Goal: Task Accomplishment & Management: Complete application form

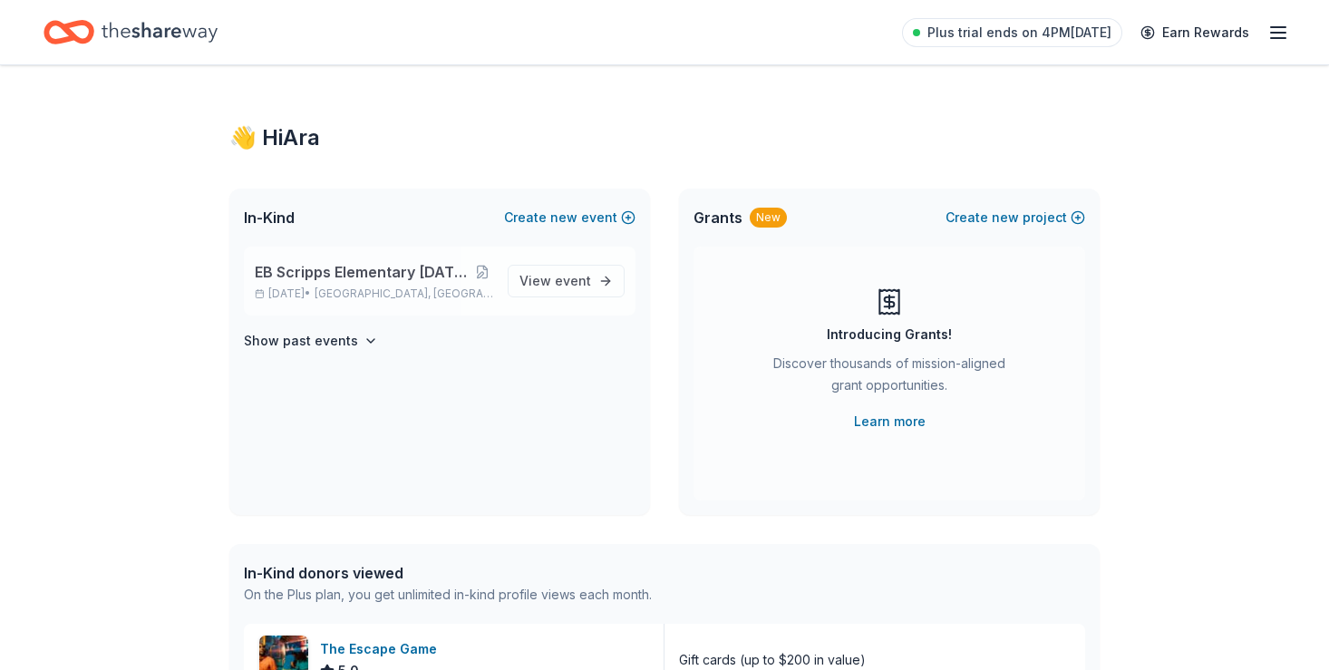
click at [318, 269] on span "EB Scripps Elementary [DATE] [DATE] Silent Auction" at bounding box center [363, 272] width 217 height 22
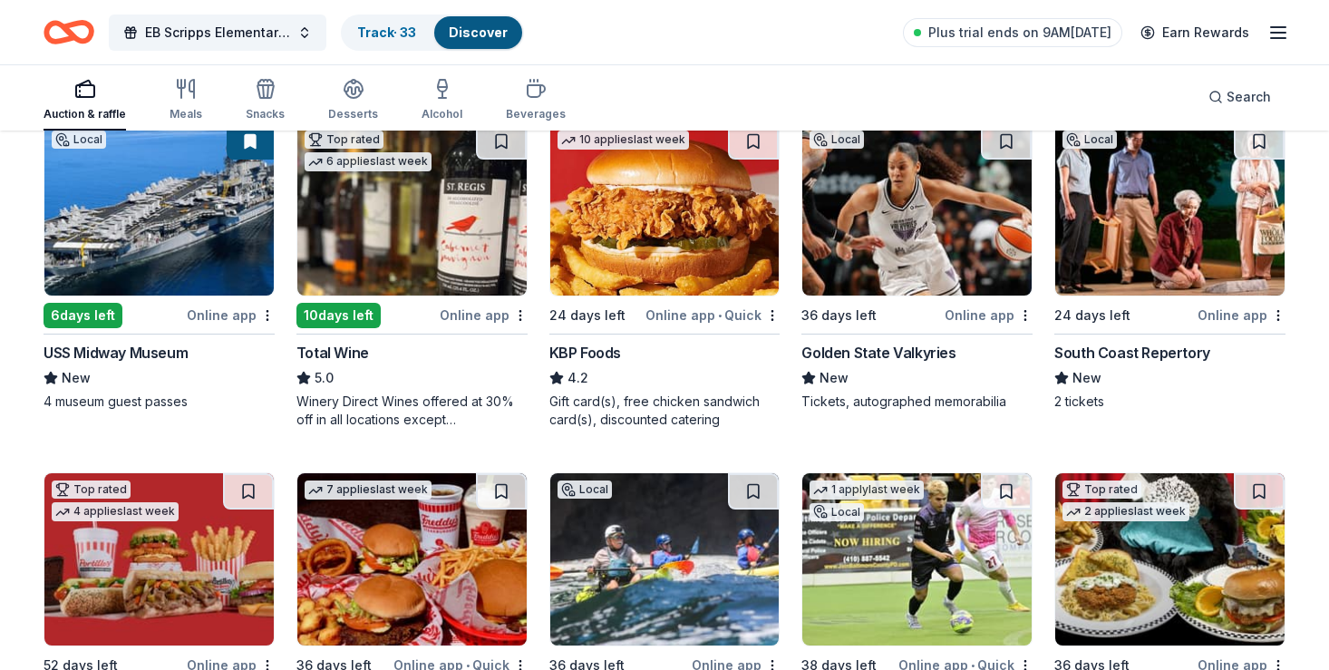
scroll to position [1629, 0]
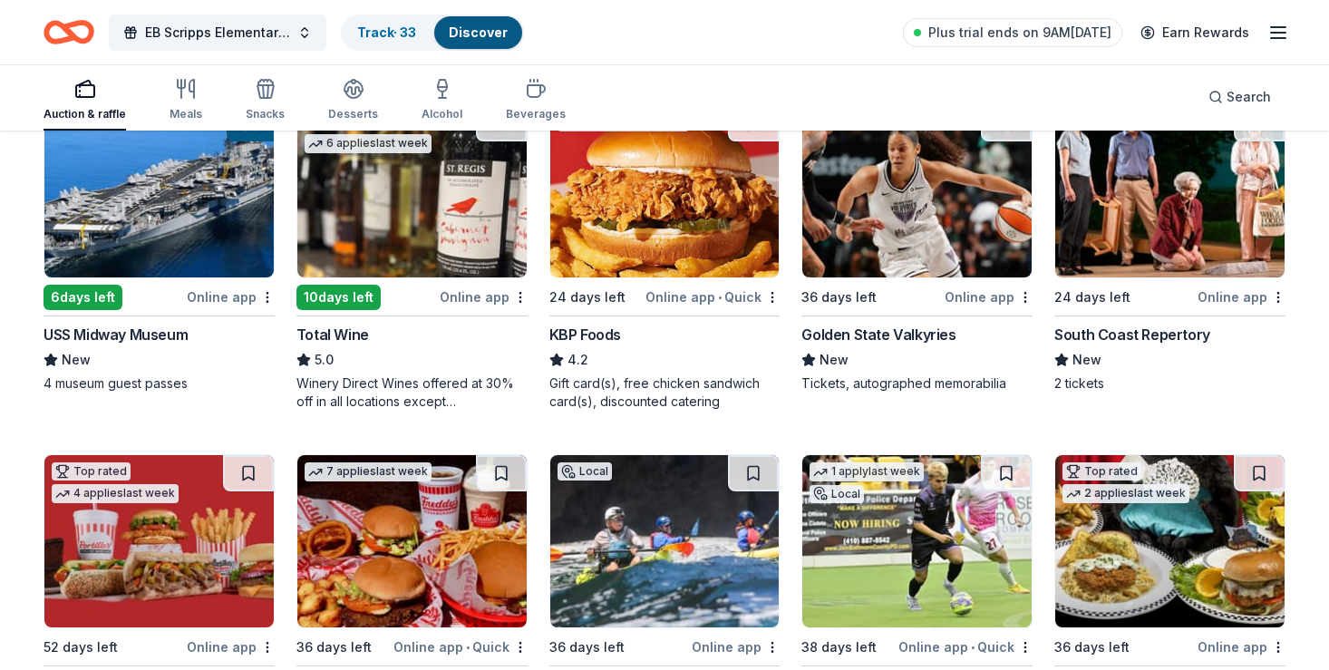
click at [397, 241] on img at bounding box center [411, 191] width 229 height 172
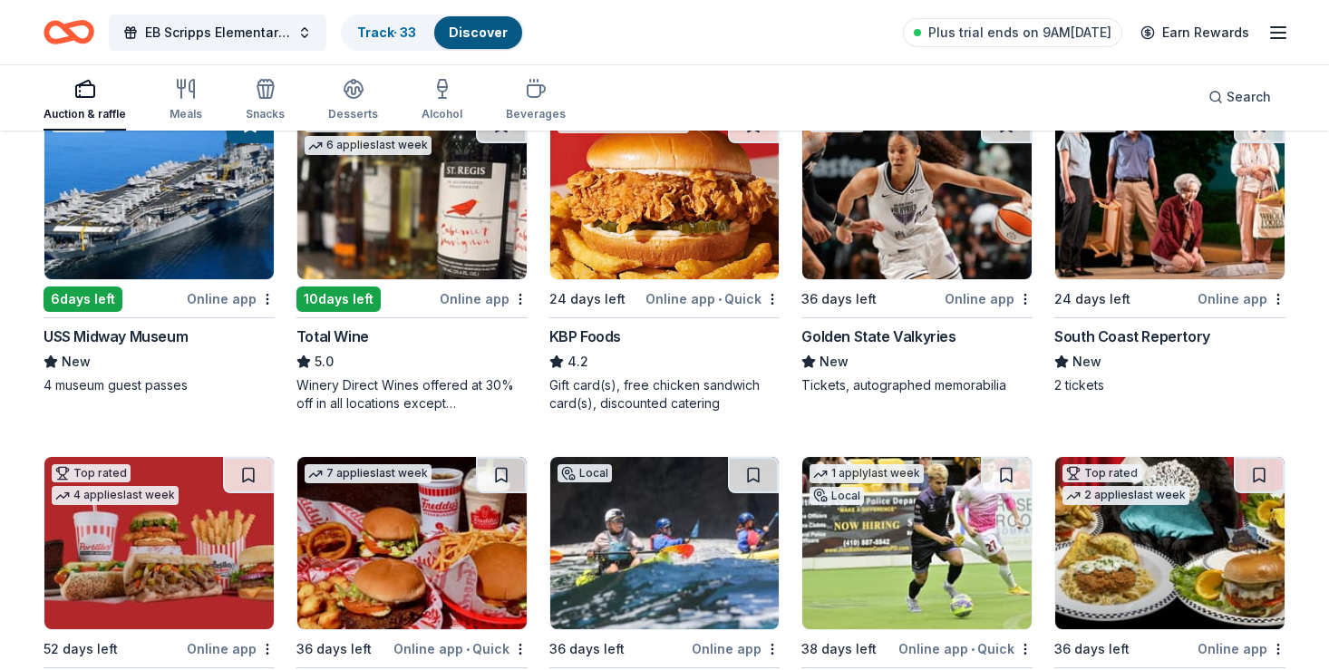
scroll to position [1611, 0]
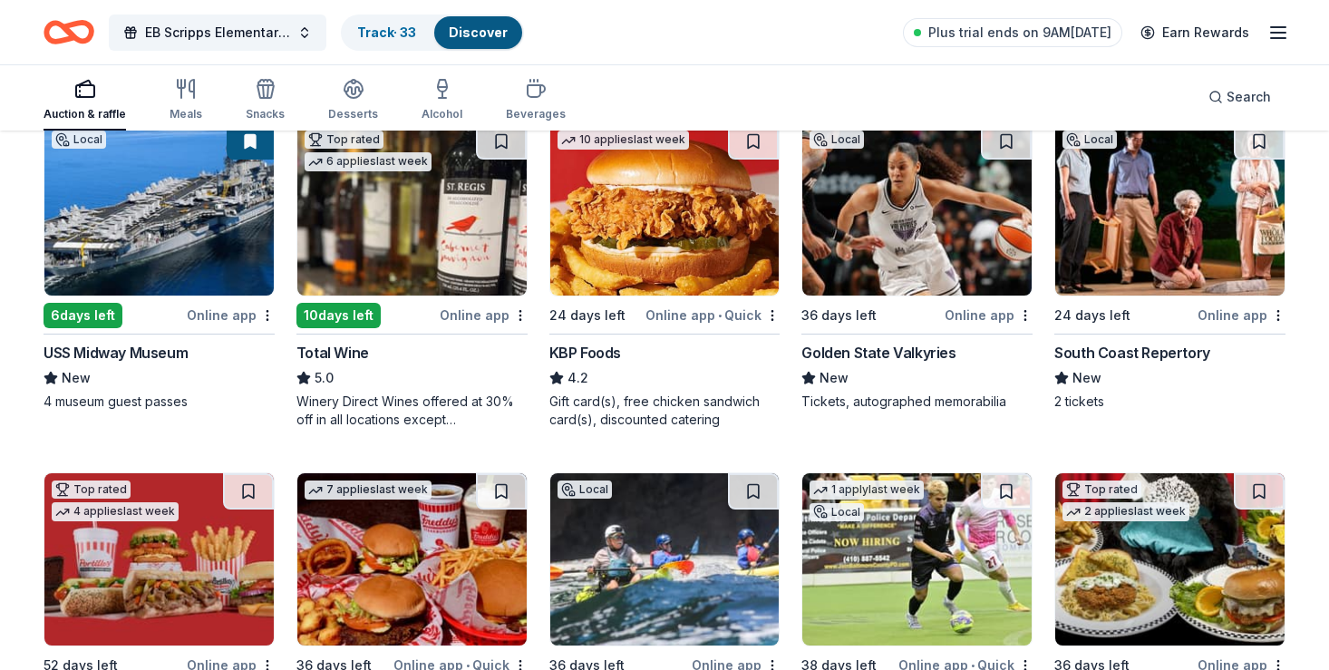
click at [1155, 212] on img at bounding box center [1169, 209] width 229 height 172
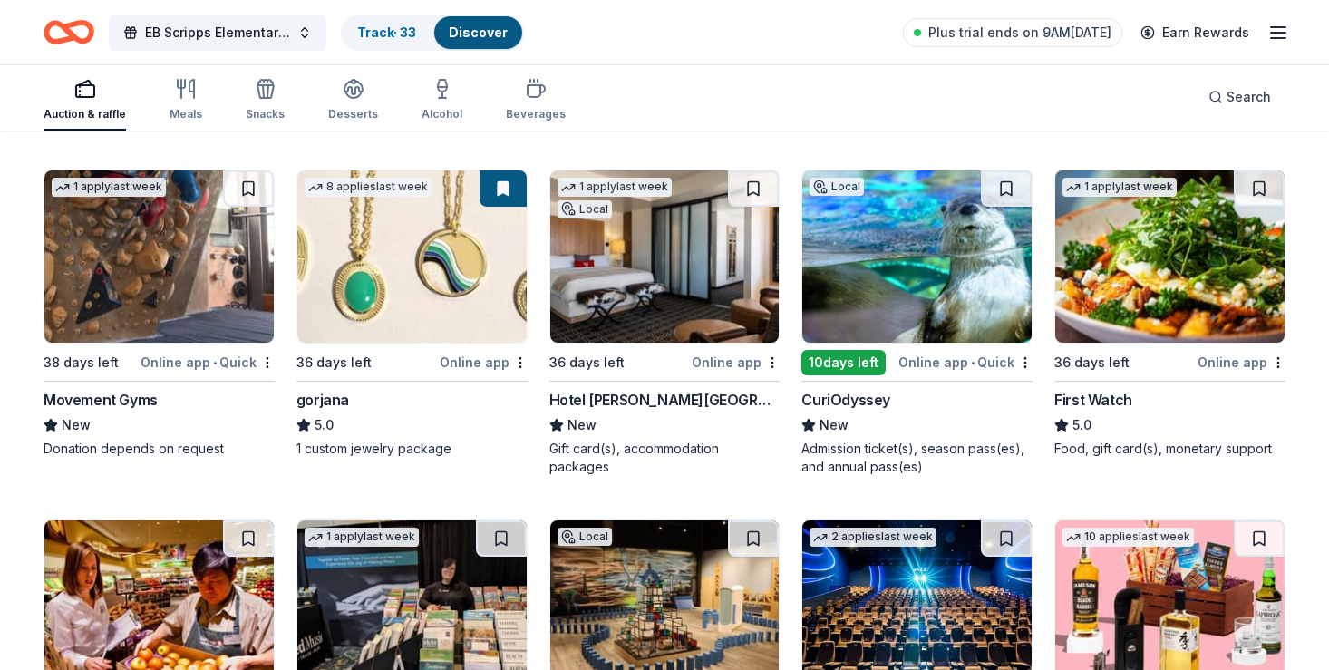
scroll to position [3280, 0]
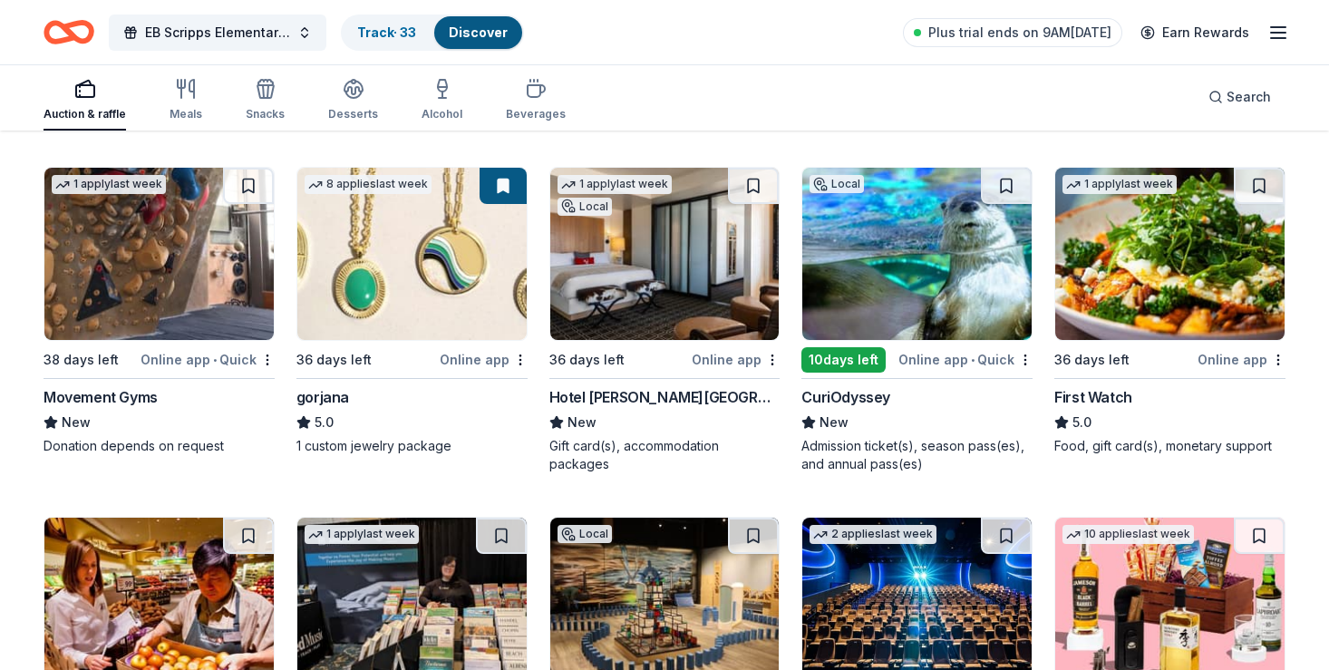
click at [887, 257] on img at bounding box center [916, 254] width 229 height 172
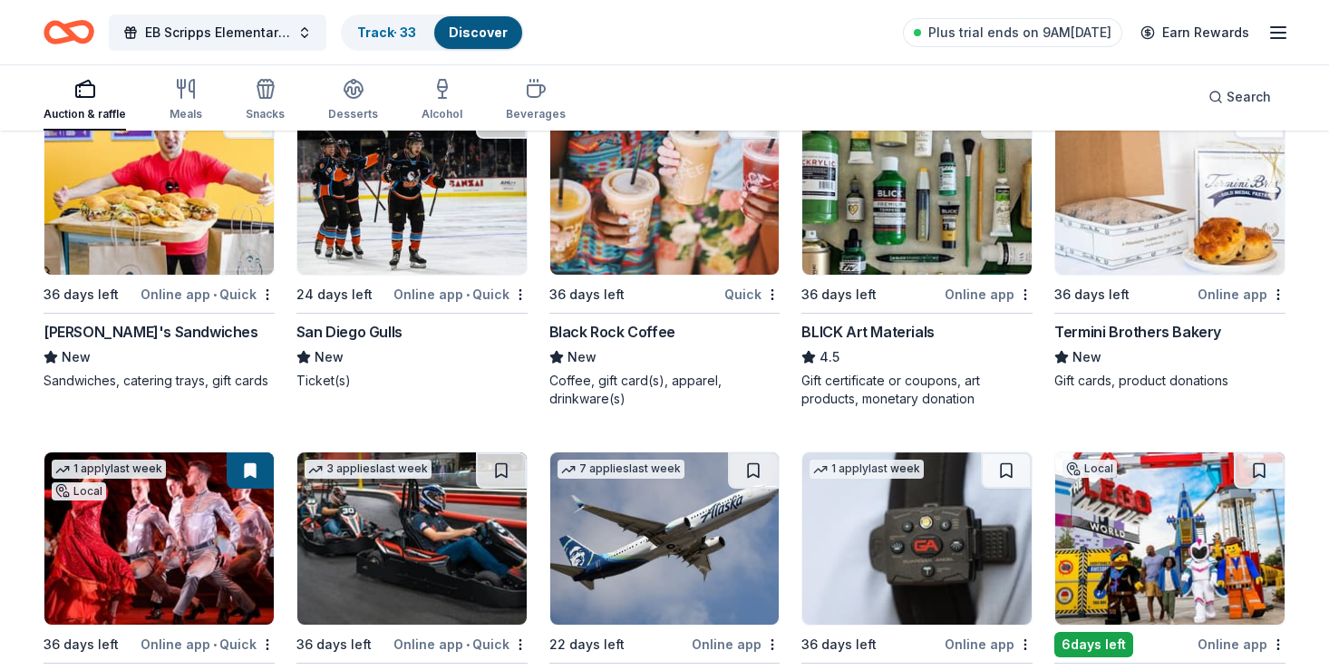
scroll to position [4049, 0]
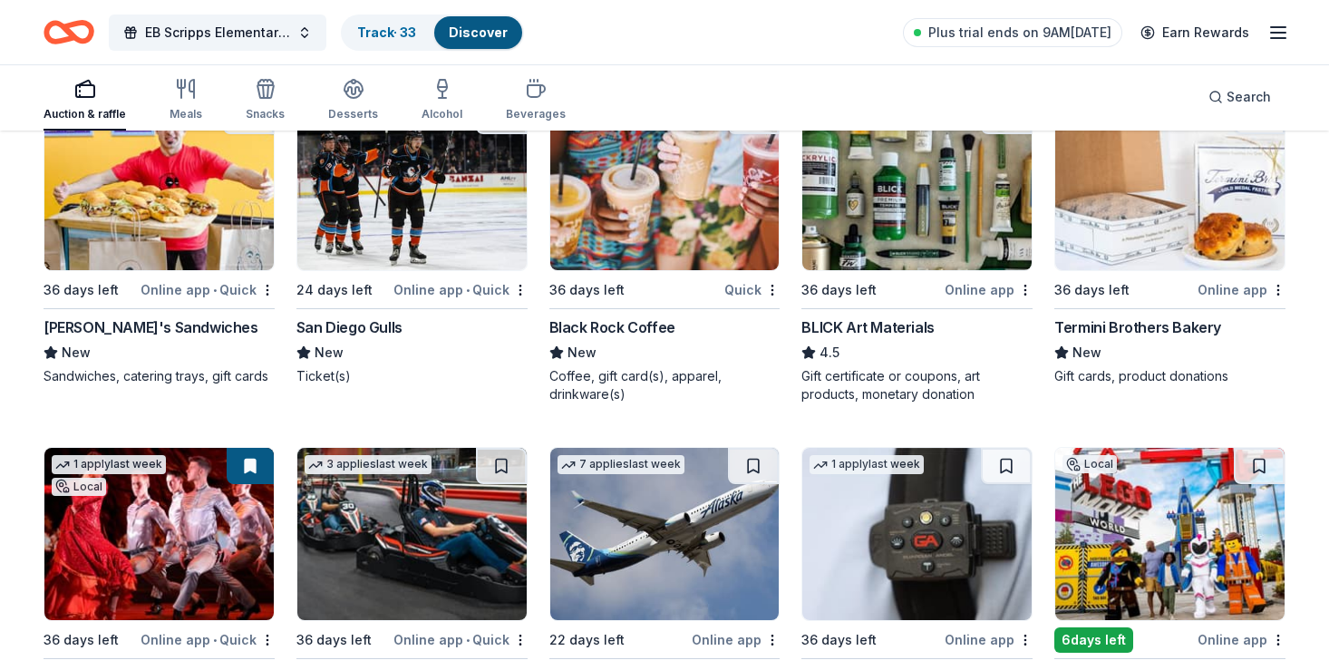
click at [232, 191] on img at bounding box center [158, 184] width 229 height 172
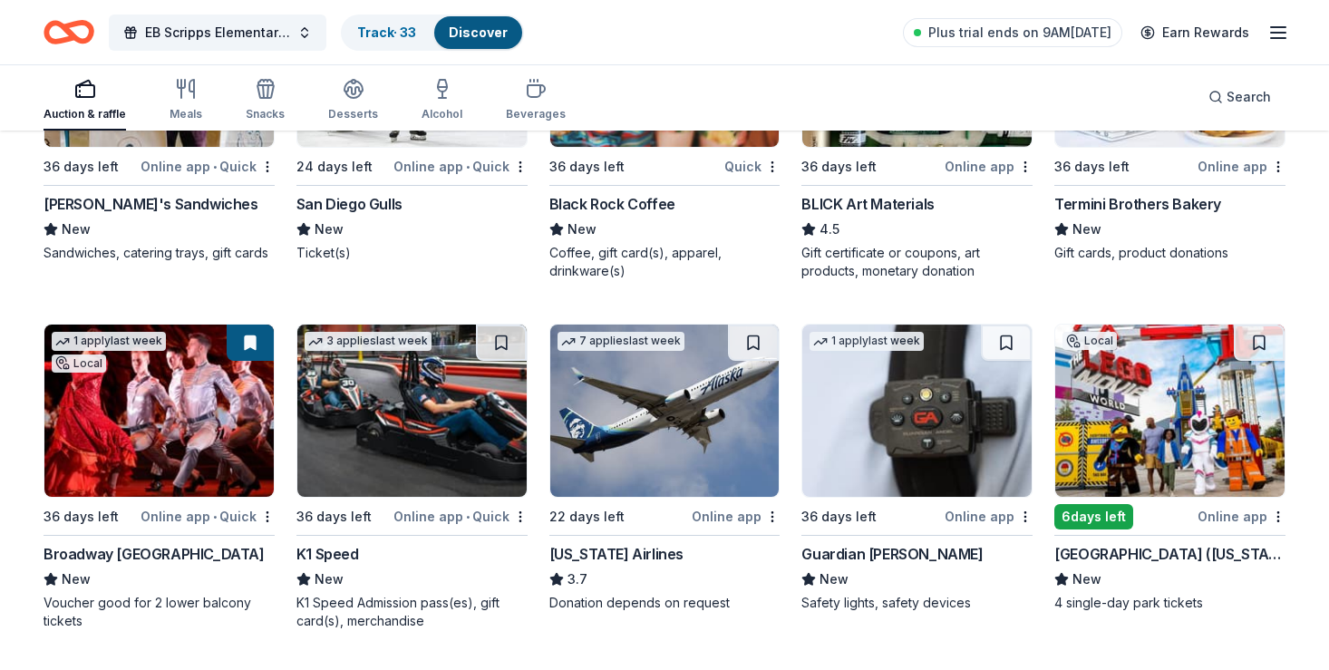
scroll to position [4176, 0]
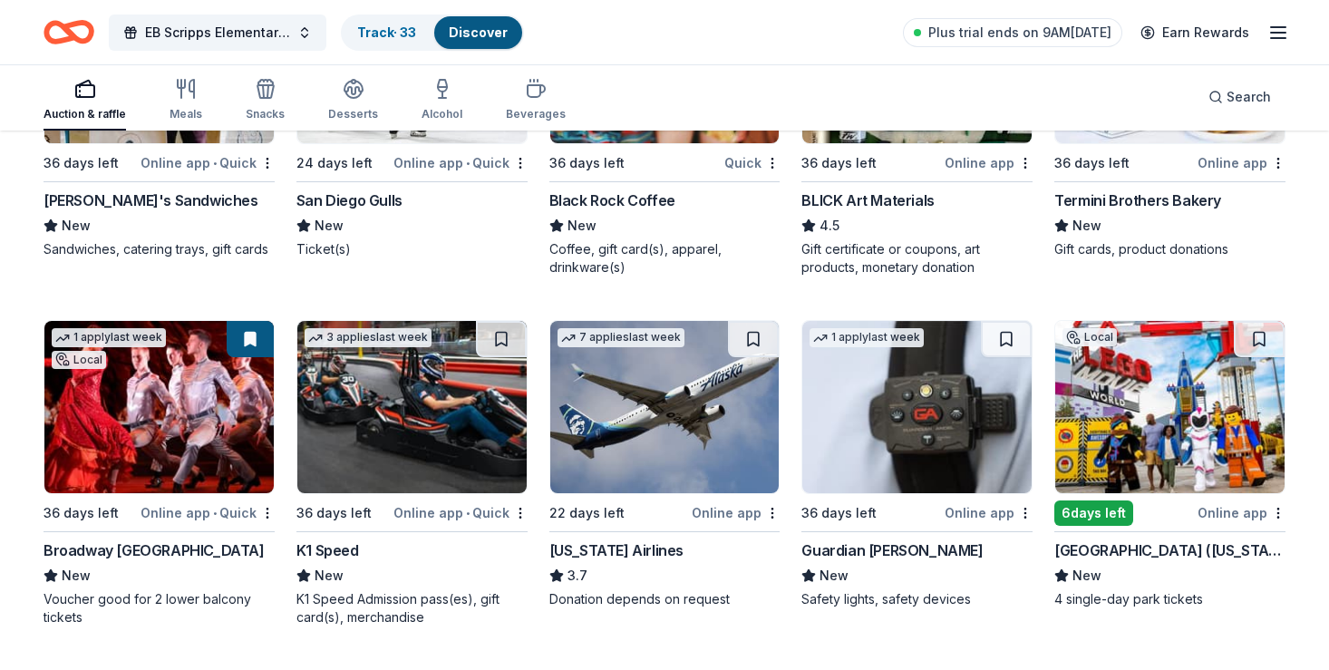
click at [373, 392] on img at bounding box center [411, 407] width 229 height 172
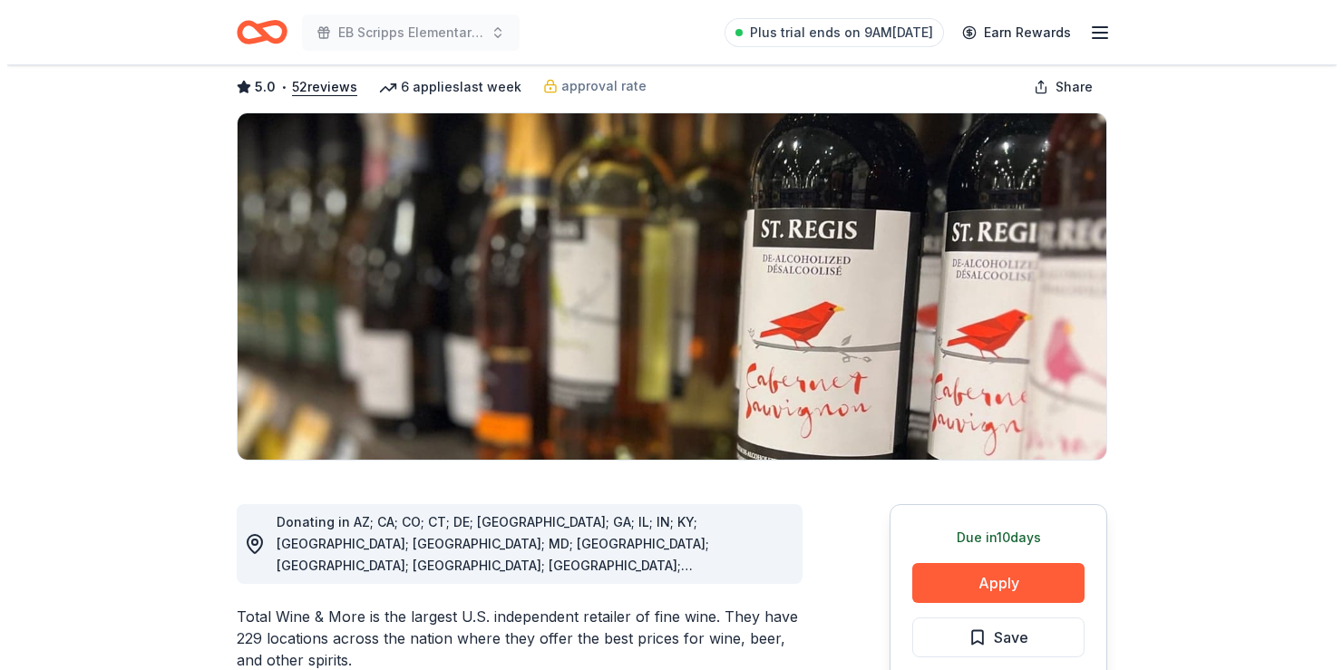
scroll to position [92, 0]
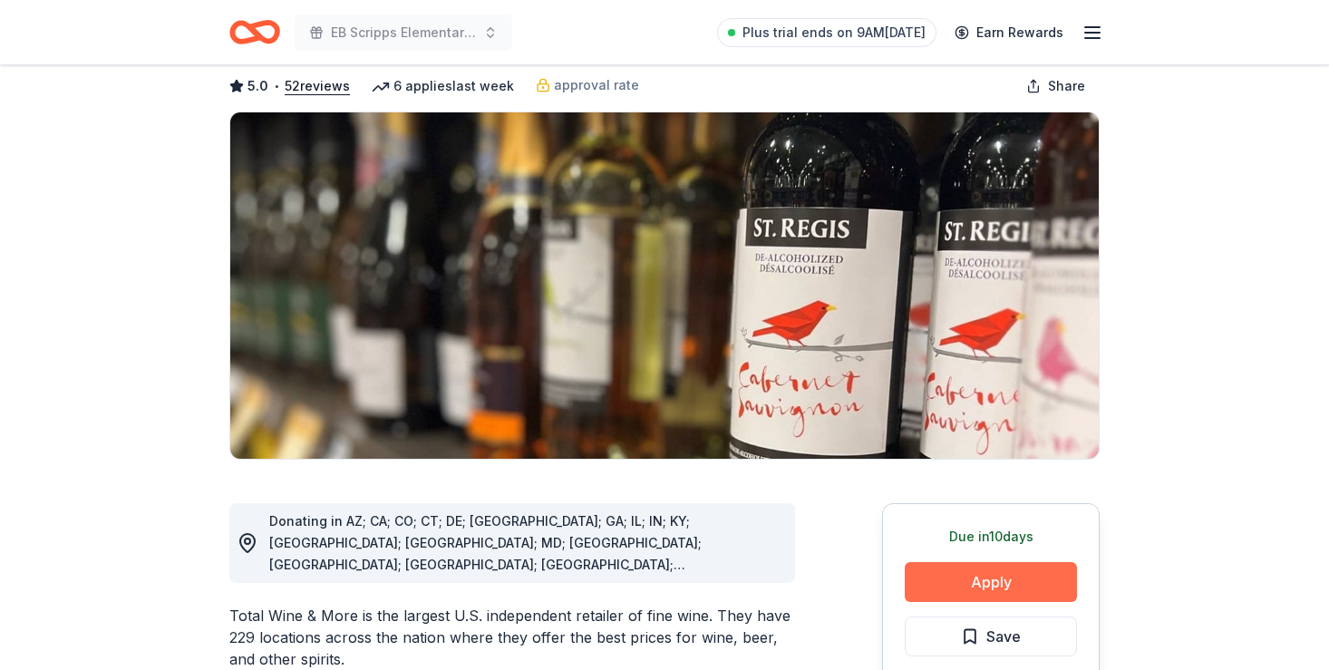
click at [981, 582] on button "Apply" at bounding box center [991, 582] width 172 height 40
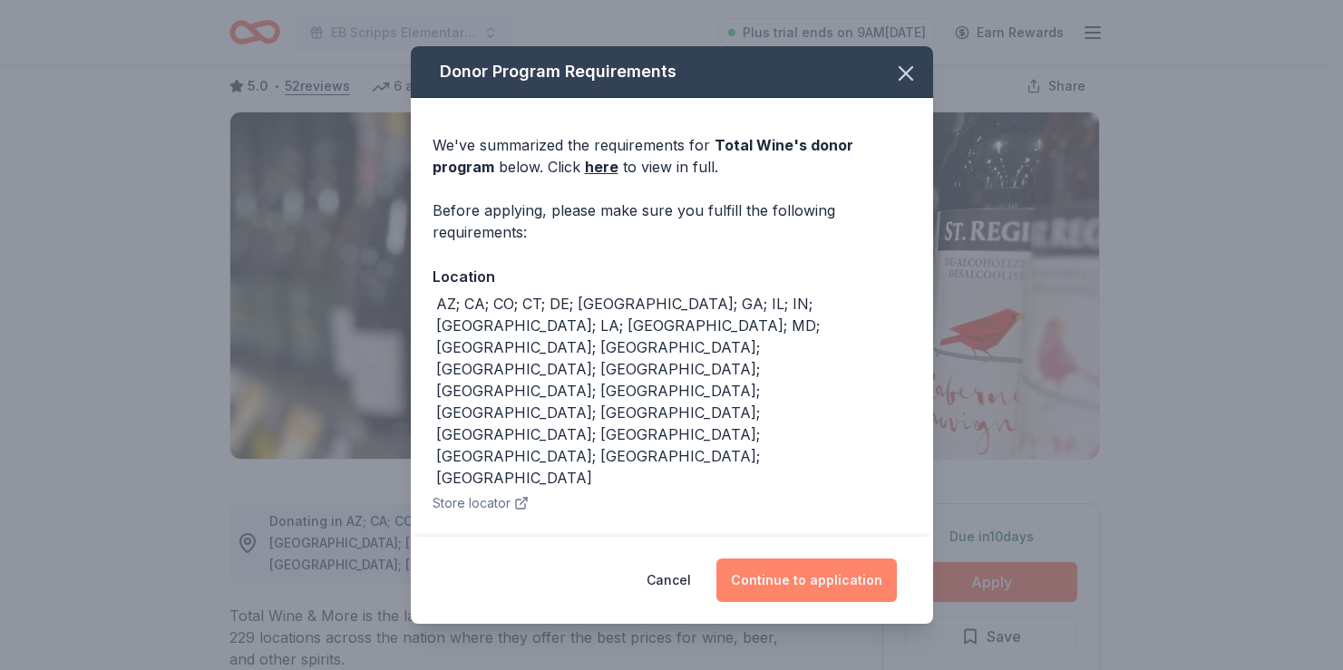
click at [784, 577] on button "Continue to application" at bounding box center [806, 580] width 180 height 44
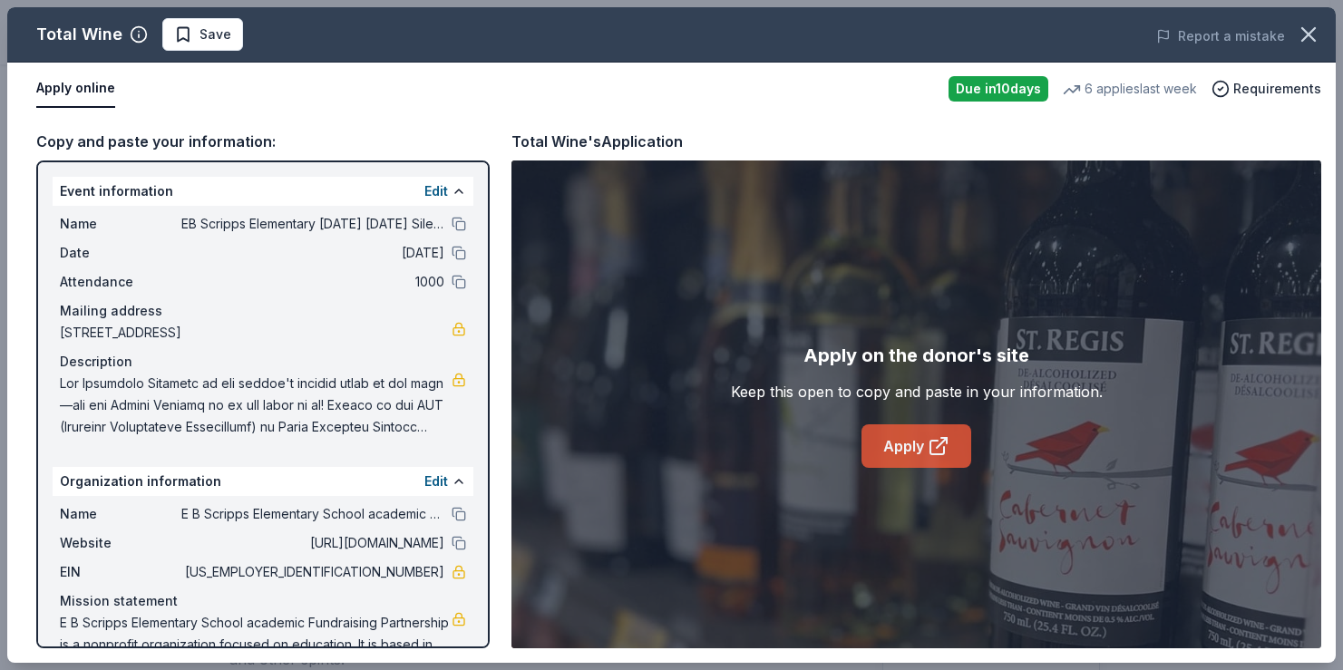
click at [901, 462] on link "Apply" at bounding box center [916, 446] width 110 height 44
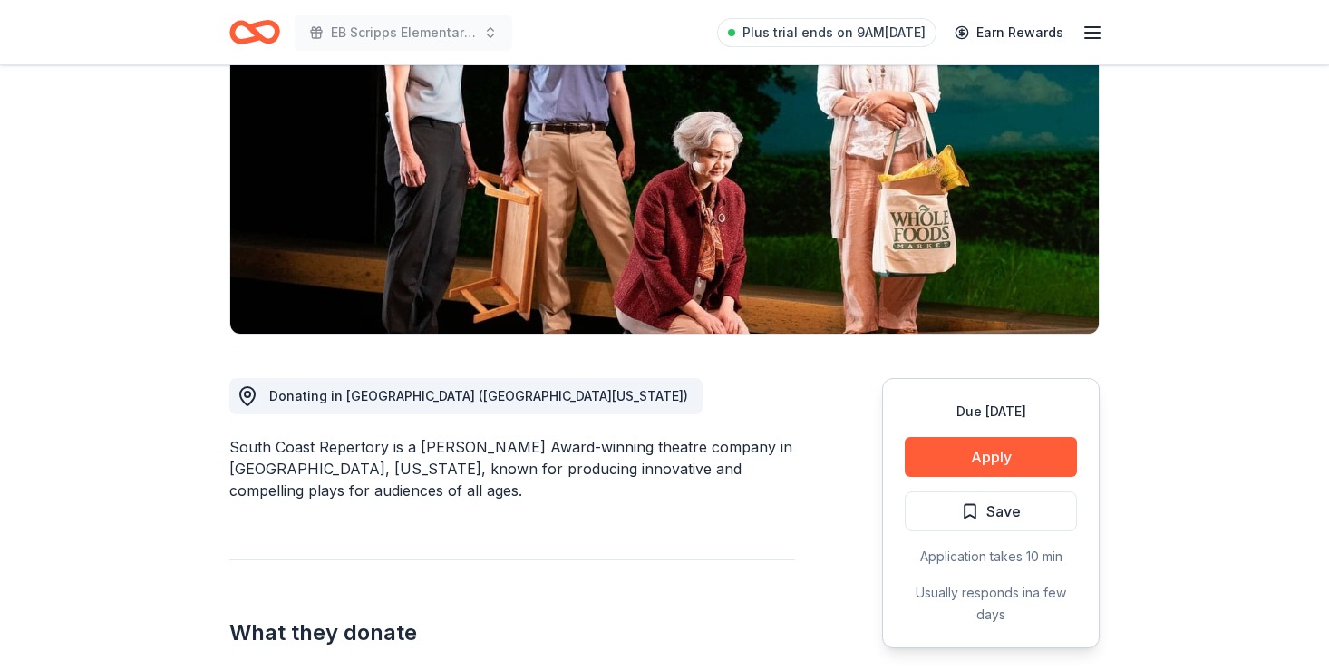
scroll to position [228, 0]
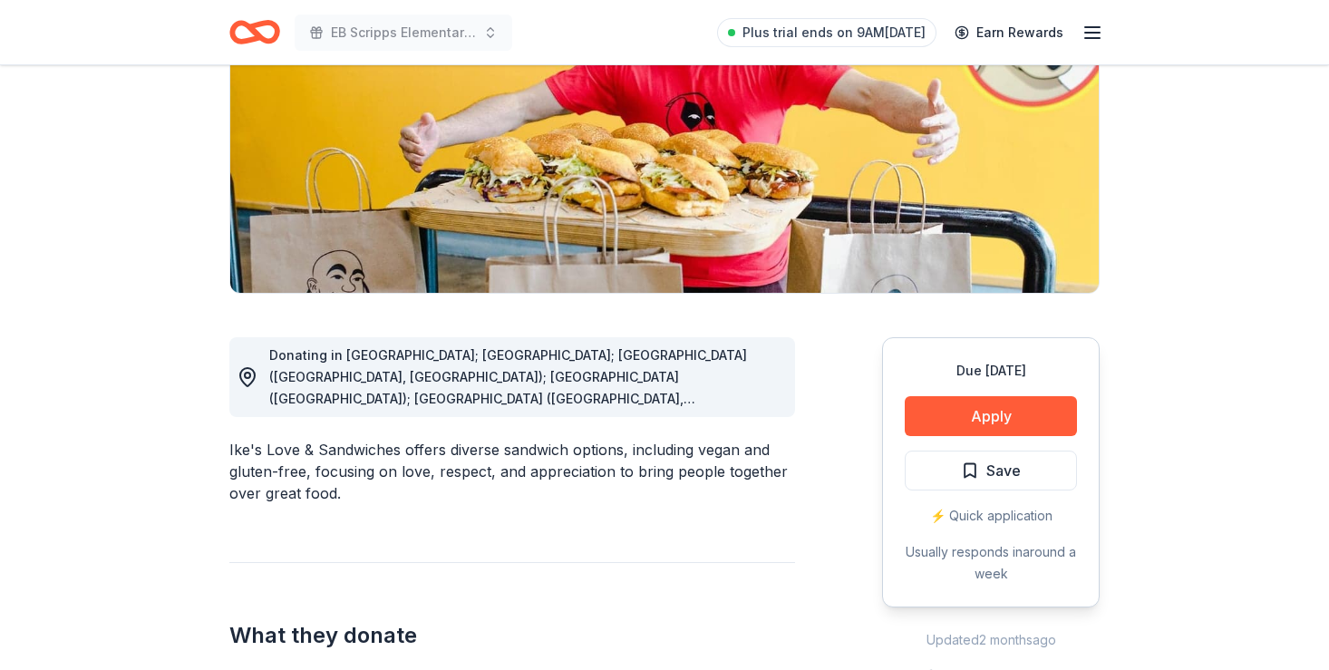
scroll to position [253, 0]
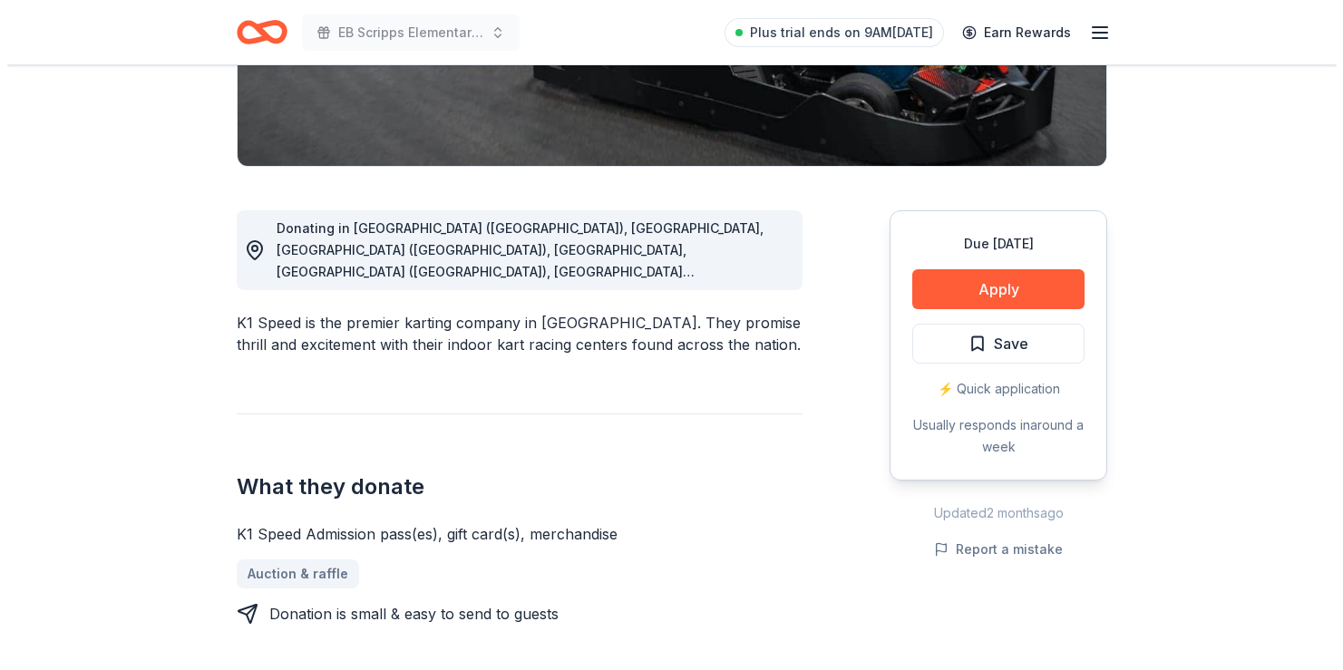
scroll to position [388, 0]
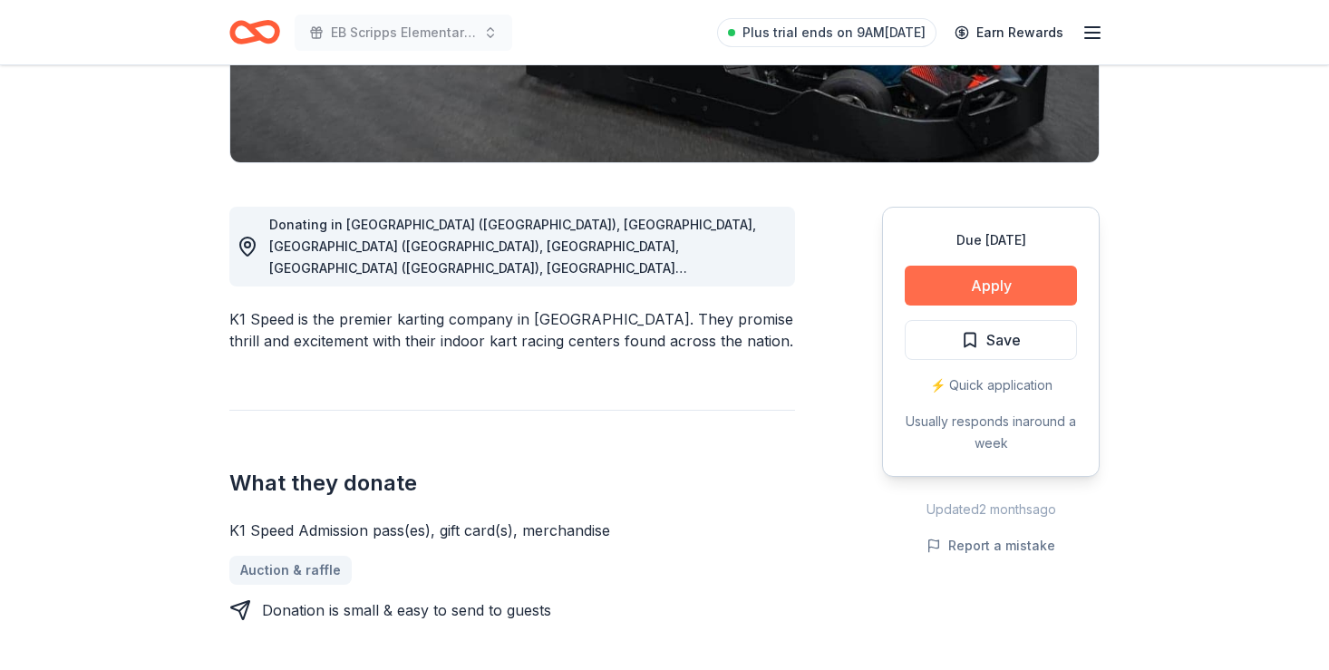
click at [926, 293] on button "Apply" at bounding box center [991, 286] width 172 height 40
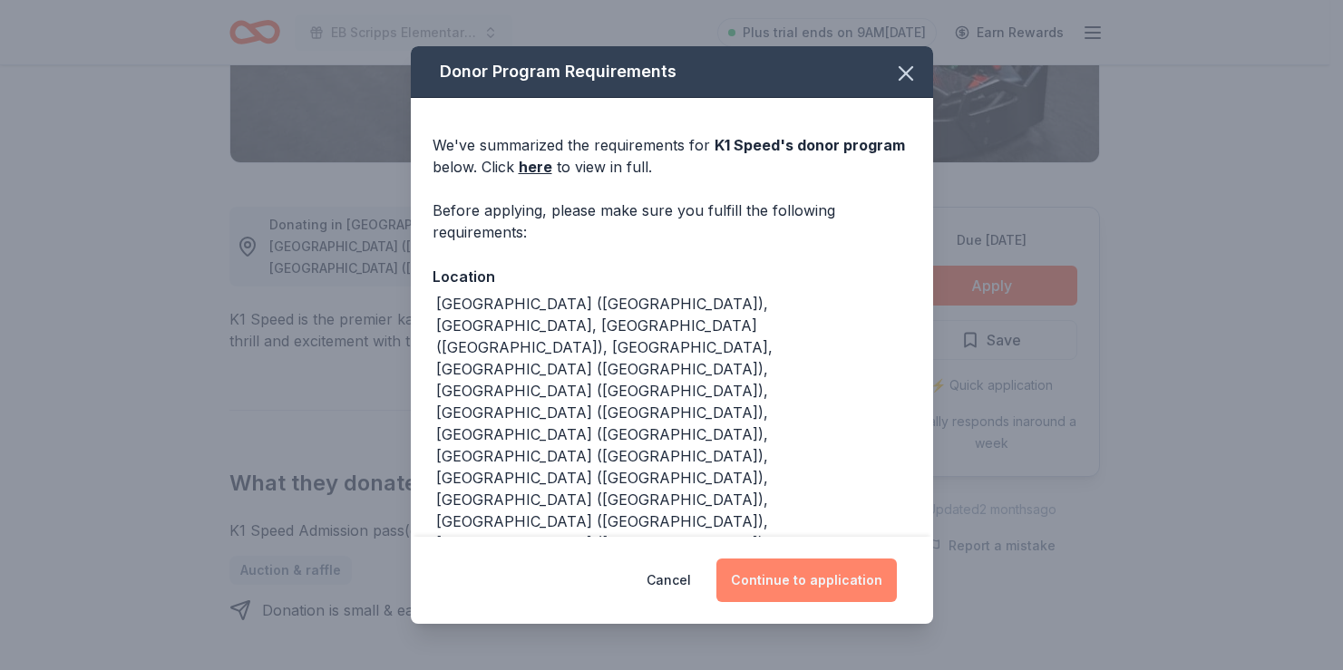
click at [775, 582] on button "Continue to application" at bounding box center [806, 580] width 180 height 44
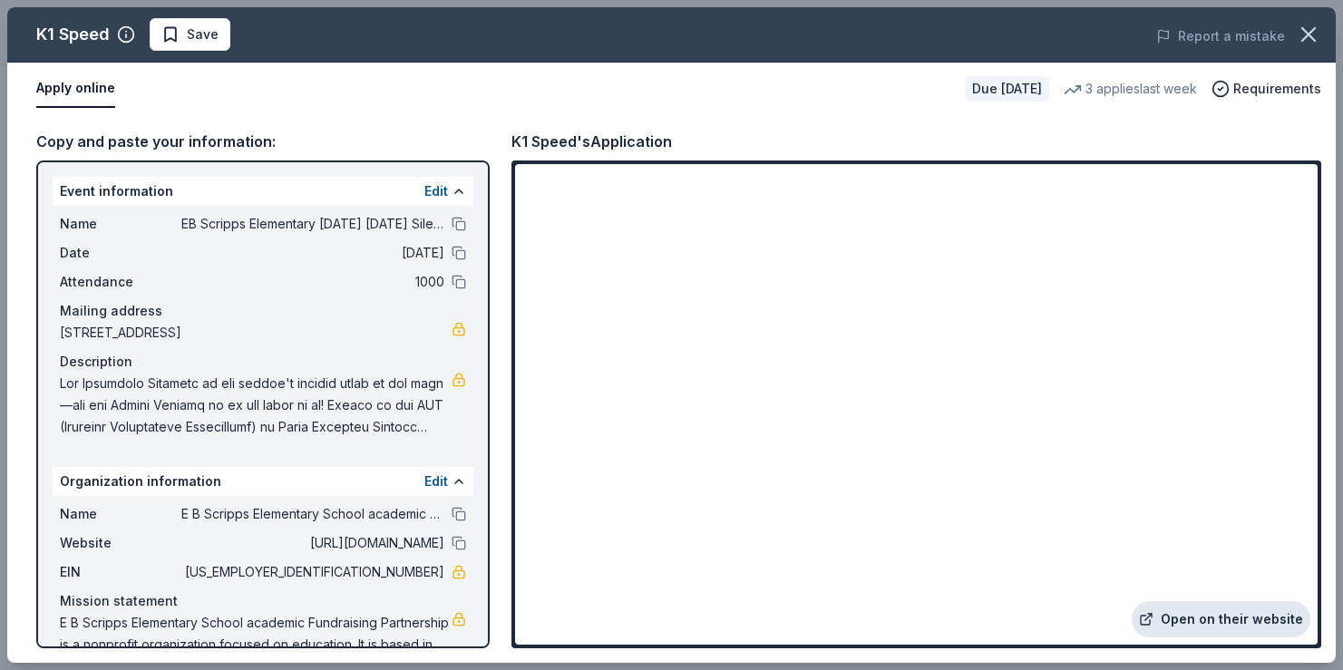
click at [1207, 622] on link "Open on their website" at bounding box center [1220, 619] width 179 height 36
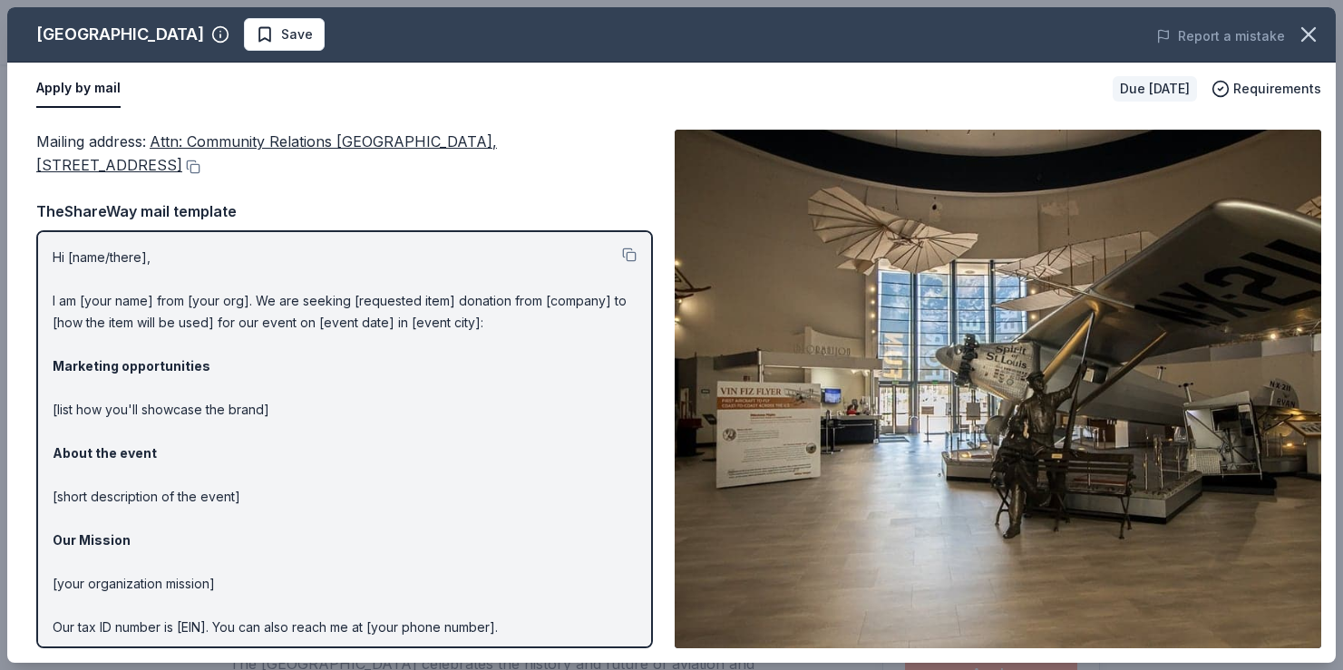
scroll to position [183, 0]
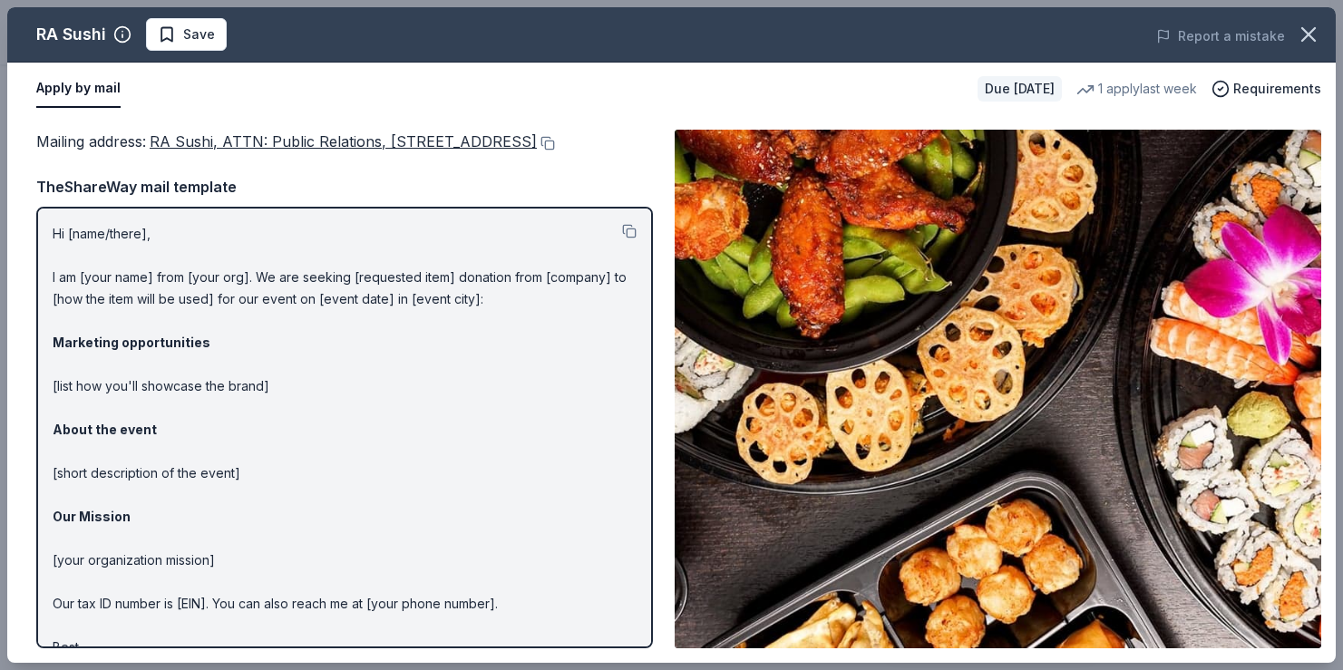
scroll to position [72, 0]
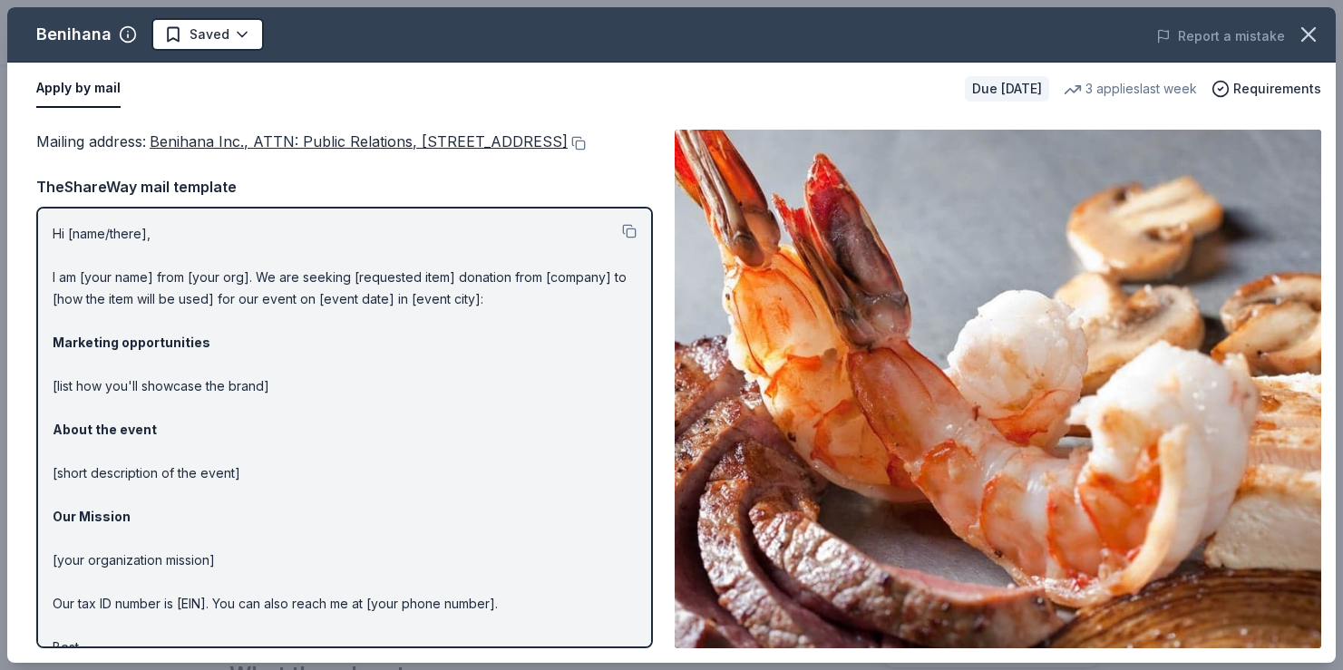
scroll to position [72, 0]
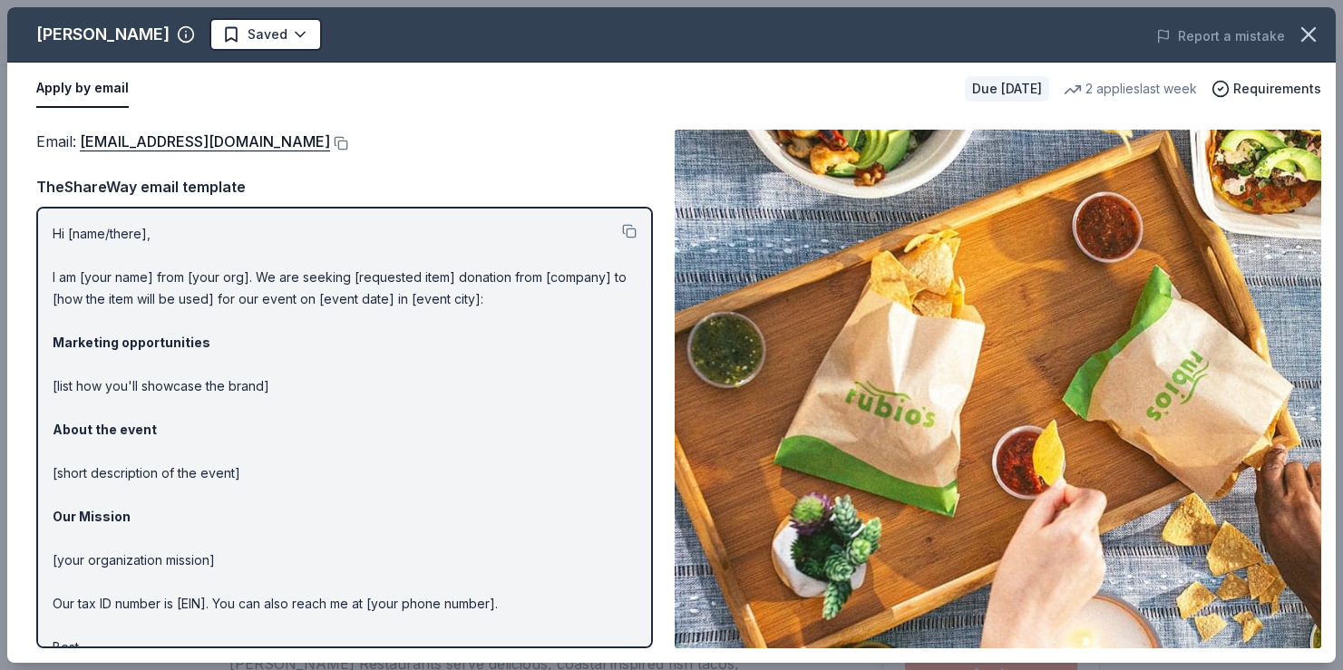
scroll to position [121, 0]
click at [330, 142] on button at bounding box center [339, 143] width 18 height 15
